Goal: Download file/media

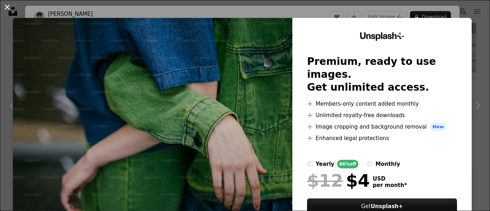
scroll to position [36, 0]
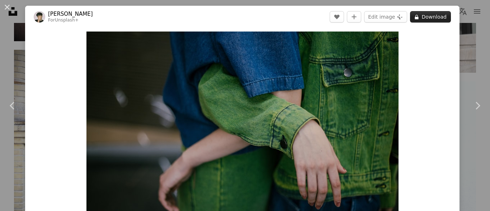
click at [418, 17] on button "A lock Download" at bounding box center [430, 16] width 41 height 11
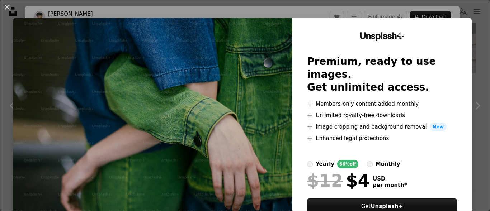
click at [147, 76] on img at bounding box center [152, 132] width 279 height 228
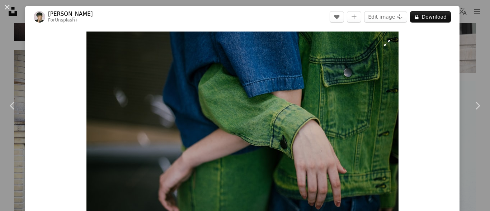
click at [192, 121] on img "Zoom in on this image" at bounding box center [242, 136] width 312 height 208
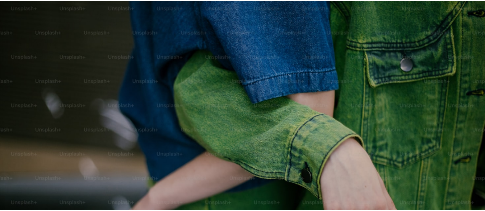
scroll to position [55, 0]
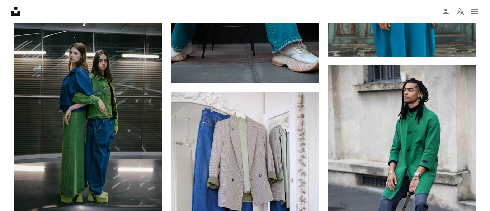
scroll to position [1256, 0]
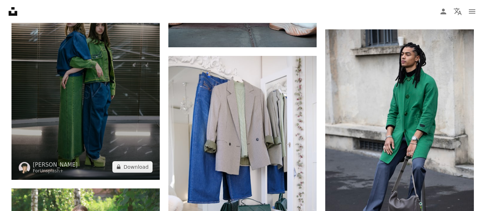
click at [80, 89] on img at bounding box center [85, 69] width 148 height 222
